Goal: Task Accomplishment & Management: Use online tool/utility

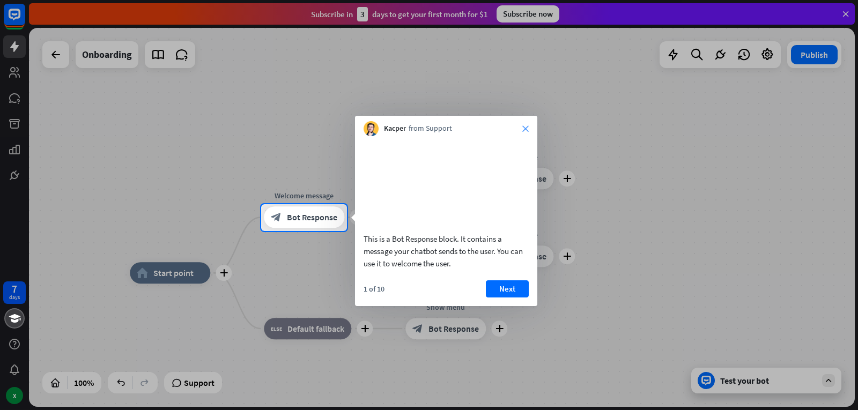
click at [522, 127] on icon "close" at bounding box center [525, 129] width 6 height 6
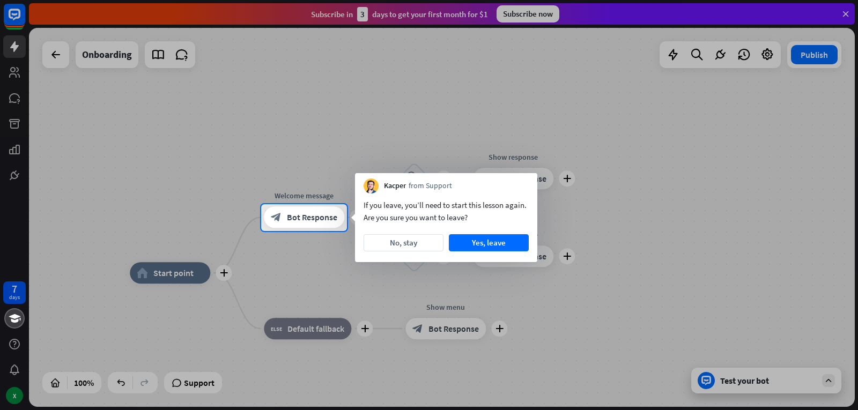
drag, startPoint x: 423, startPoint y: 237, endPoint x: 424, endPoint y: 243, distance: 7.0
click at [424, 237] on button "No, stay" at bounding box center [404, 242] width 80 height 17
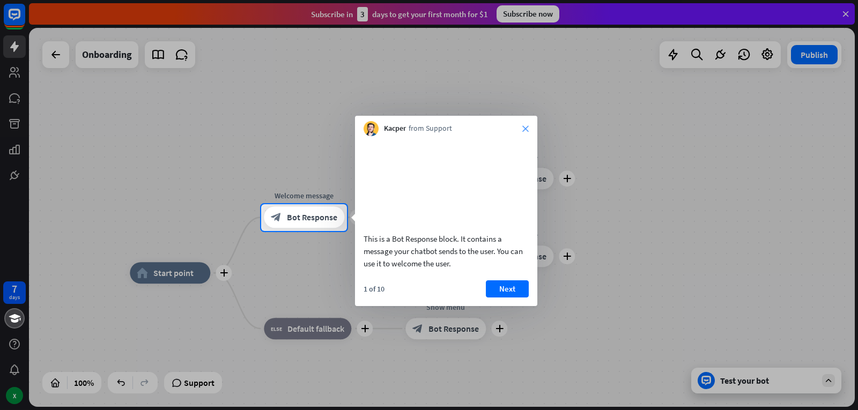
click at [526, 130] on icon "close" at bounding box center [525, 129] width 6 height 6
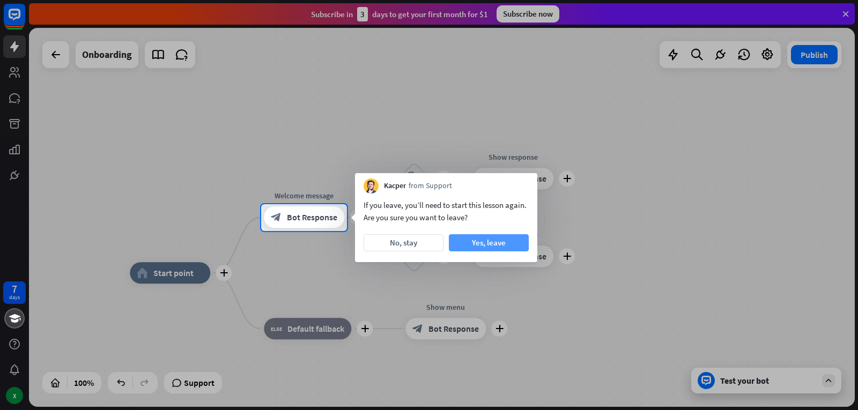
click at [515, 239] on button "Yes, leave" at bounding box center [489, 242] width 80 height 17
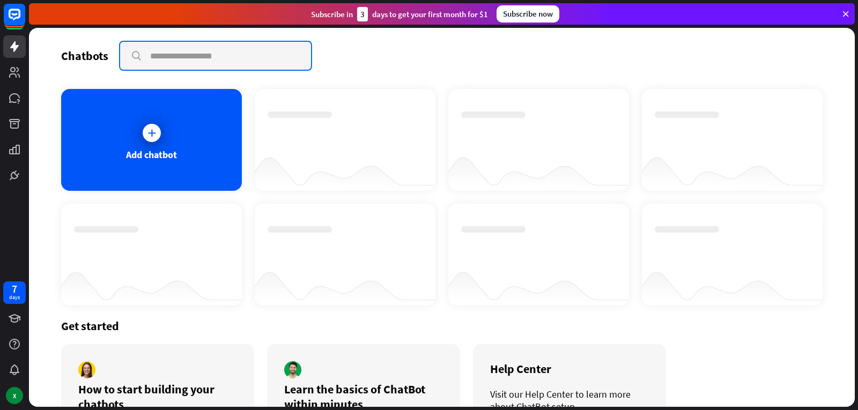
click at [181, 55] on input "text" at bounding box center [215, 56] width 191 height 28
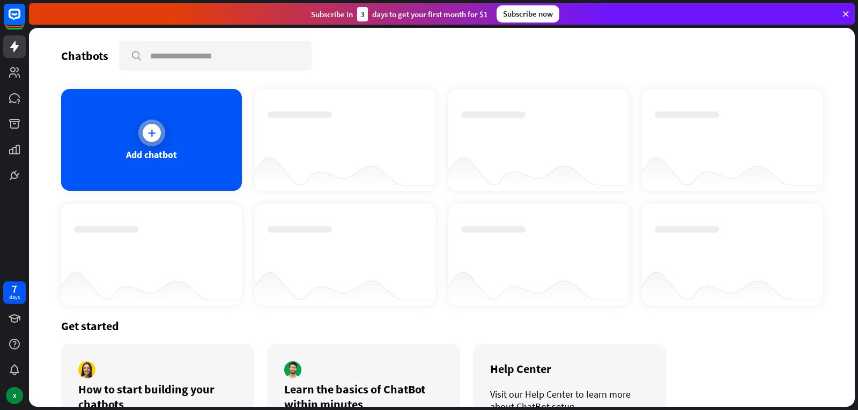
click at [159, 115] on div "Add chatbot" at bounding box center [151, 140] width 181 height 102
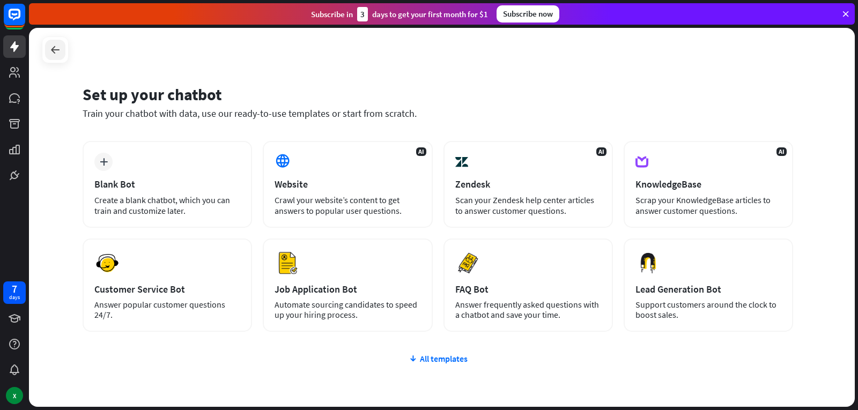
click at [57, 54] on icon at bounding box center [55, 49] width 13 height 13
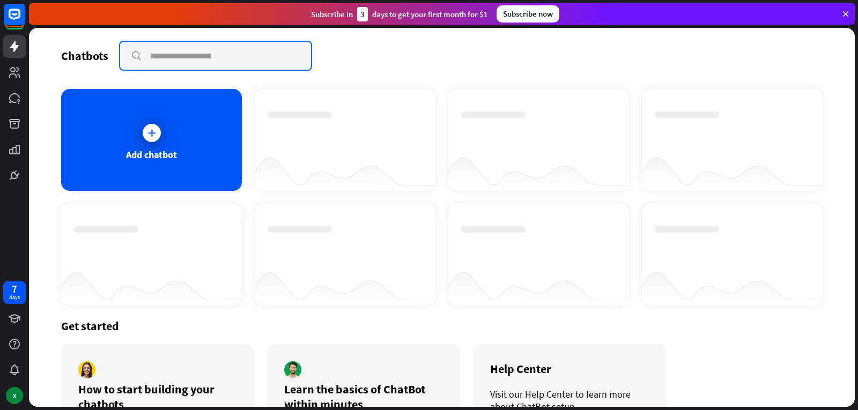
drag, startPoint x: 222, startPoint y: 59, endPoint x: 223, endPoint y: 67, distance: 7.5
click at [221, 60] on input "text" at bounding box center [215, 56] width 191 height 28
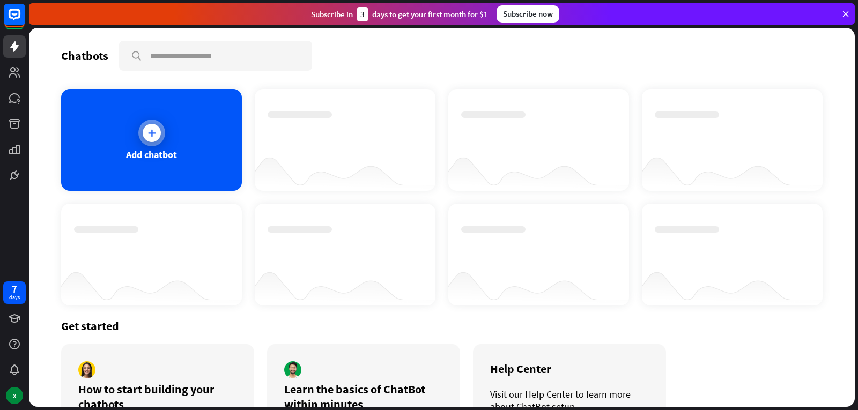
click at [136, 123] on div "Add chatbot" at bounding box center [151, 140] width 181 height 102
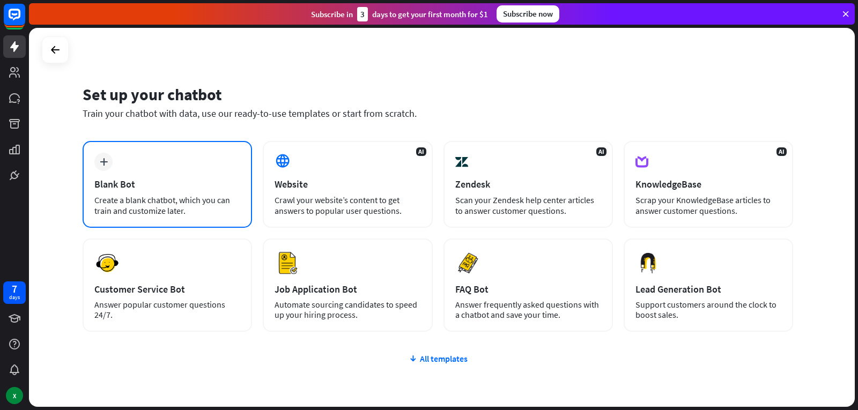
click at [187, 185] on div "Blank Bot" at bounding box center [167, 184] width 146 height 12
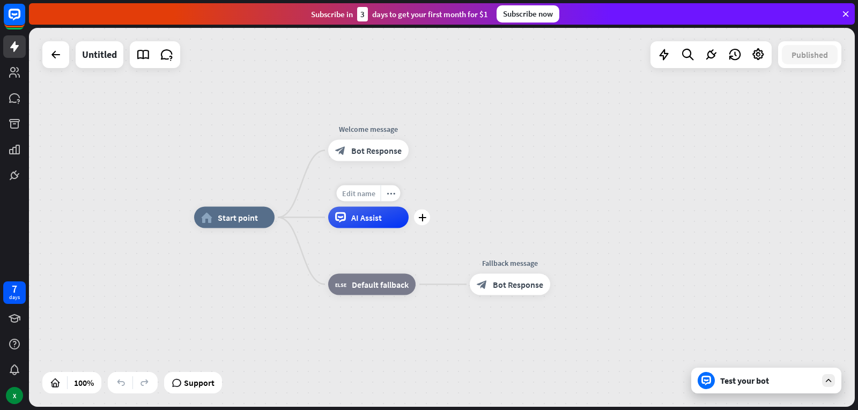
click at [366, 201] on div "Edit name" at bounding box center [359, 194] width 44 height 16
click at [418, 218] on icon "plus" at bounding box center [422, 218] width 8 height 8
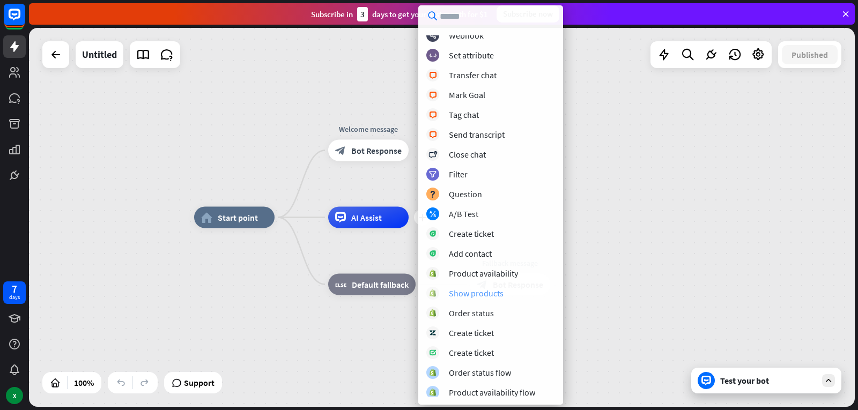
scroll to position [167, 0]
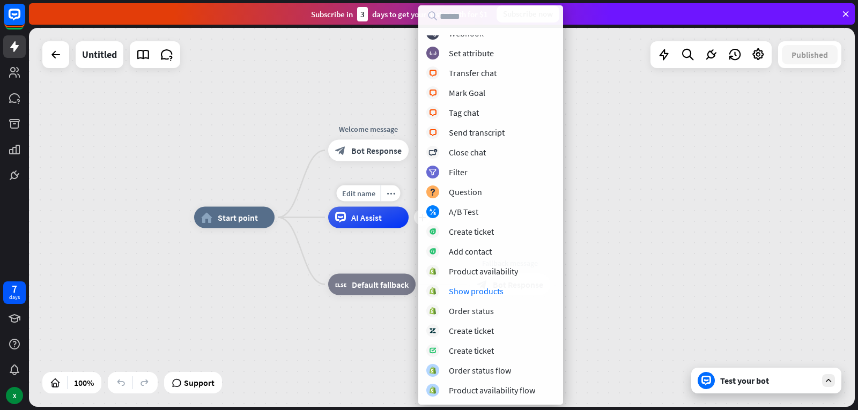
click at [373, 228] on div "Edit name more_horiz plus AI Assist" at bounding box center [368, 217] width 80 height 21
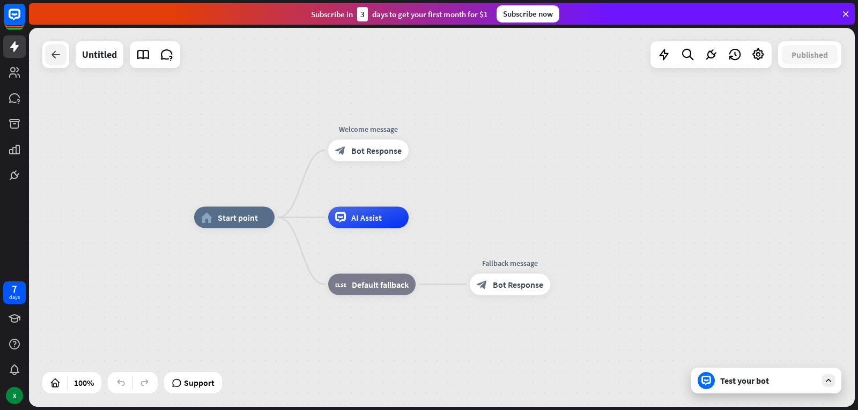
click at [53, 62] on div at bounding box center [55, 54] width 21 height 21
